Goal: Register for event/course

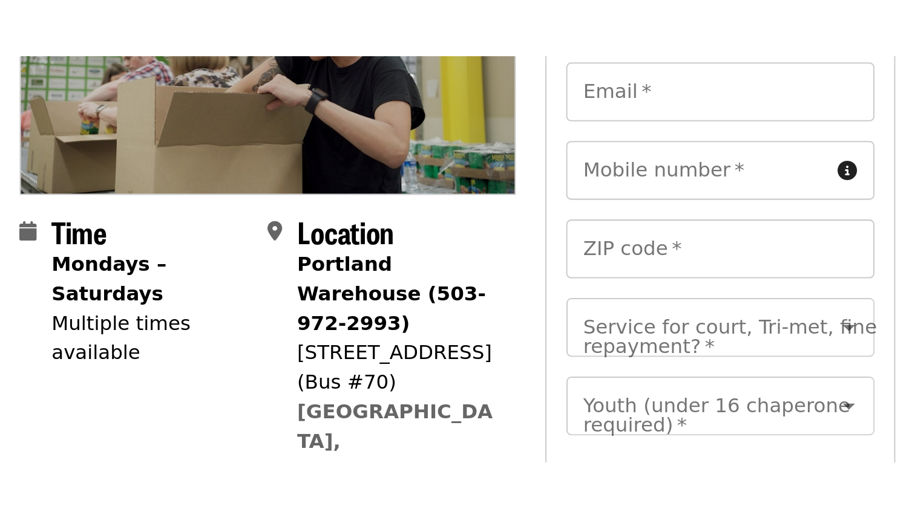
scroll to position [255, 0]
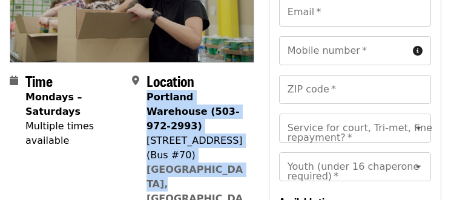
drag, startPoint x: 242, startPoint y: 134, endPoint x: 148, endPoint y: 80, distance: 108.1
click at [148, 90] on div "Portland Warehouse (503-972-2993) [STREET_ADDRESS] Map" at bounding box center [195, 162] width 98 height 145
copy span "Portland Warehouse (503-972-2993) [STREET_ADDRESS]"
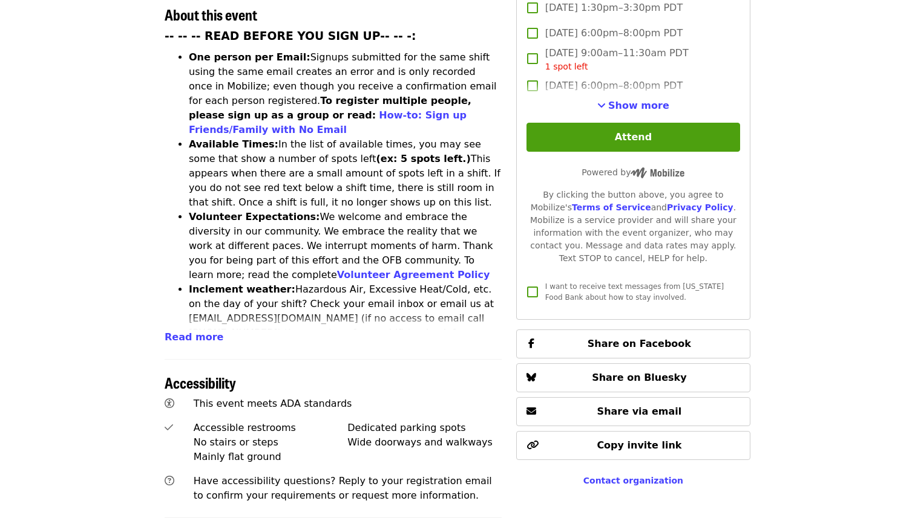
scroll to position [544, 0]
click at [188, 200] on span "Read more" at bounding box center [194, 336] width 59 height 11
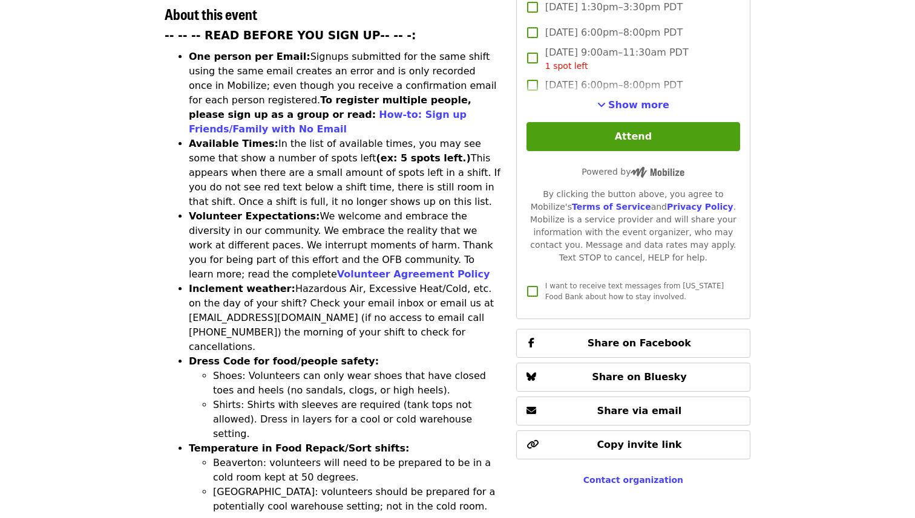
scroll to position [551, 0]
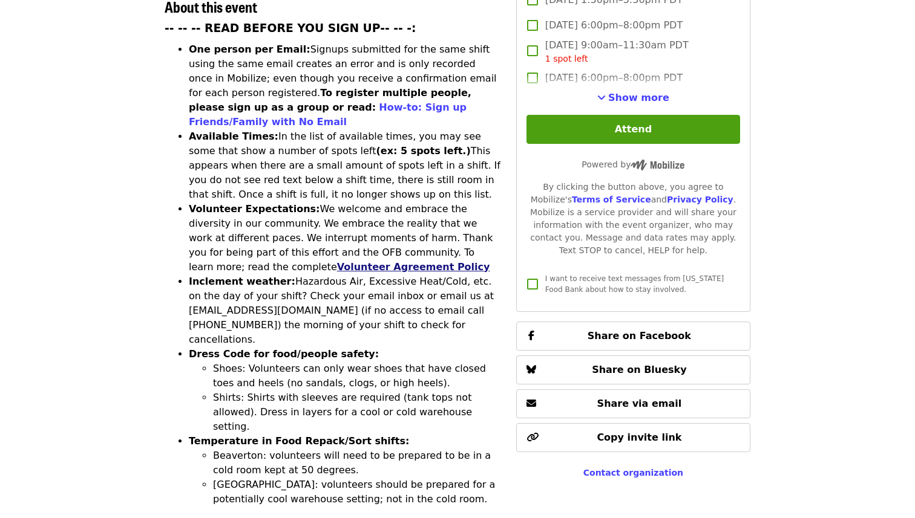
click at [450, 200] on link "Volunteer Agreement Policy" at bounding box center [413, 266] width 153 height 11
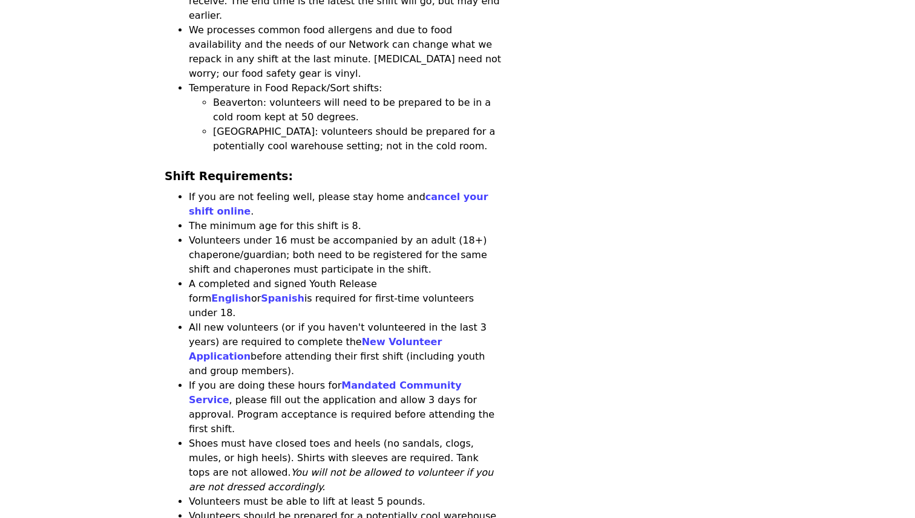
scroll to position [1242, 0]
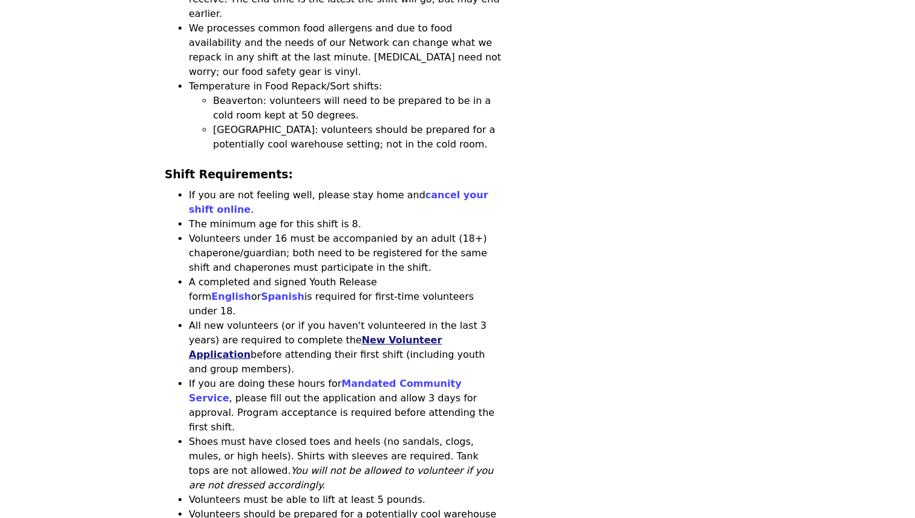
click at [391, 200] on link "New Volunteer Application" at bounding box center [315, 347] width 253 height 26
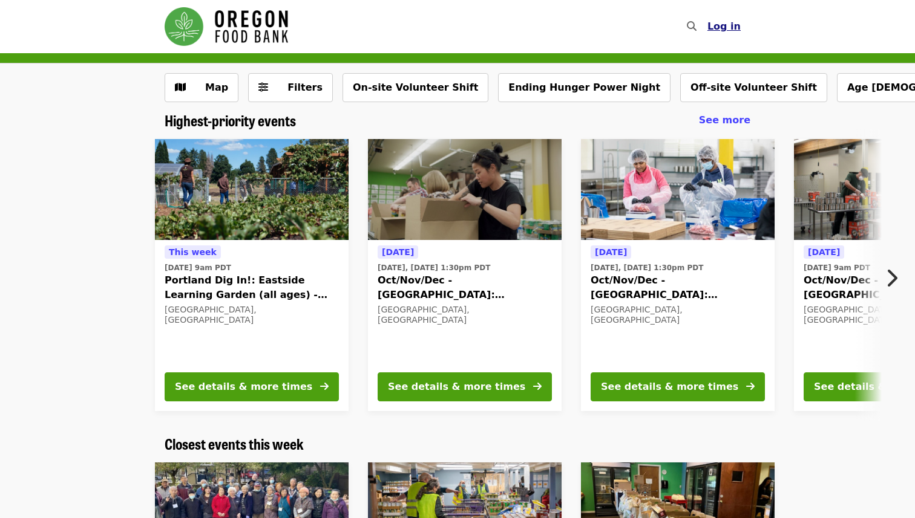
click at [724, 30] on span "Log in" at bounding box center [723, 26] width 33 height 11
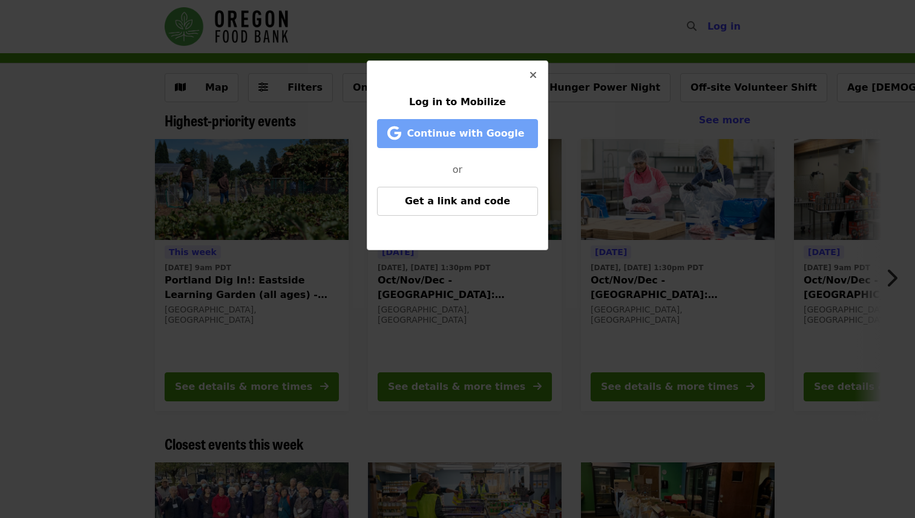
click at [458, 131] on span "Continue with Google" at bounding box center [464, 133] width 117 height 11
